Goal: Check status

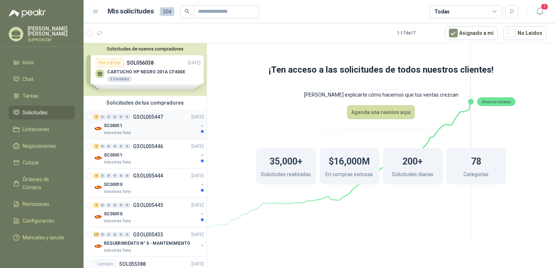
click at [163, 120] on div "1 0 0 0 0 0 GSOL005447 [DATE]" at bounding box center [150, 117] width 112 height 9
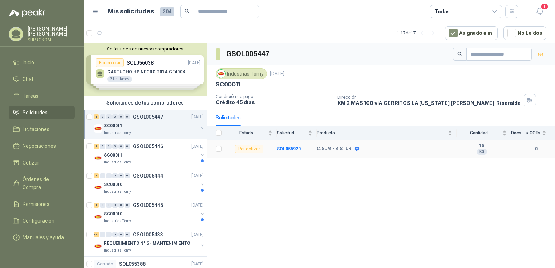
click at [256, 149] on div "Por cotizar" at bounding box center [249, 149] width 28 height 9
click at [289, 149] on b "SOL055920" at bounding box center [289, 148] width 24 height 5
